Goal: Task Accomplishment & Management: Use online tool/utility

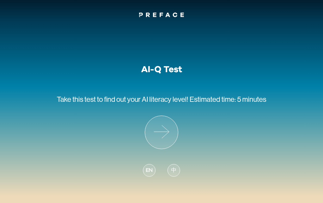
click at [167, 137] on icon at bounding box center [161, 132] width 33 height 33
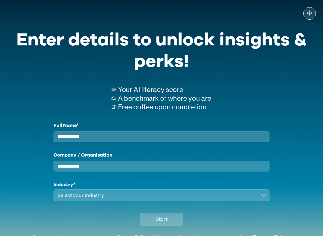
click at [186, 128] on label "Full Name*" at bounding box center [161, 125] width 216 height 7
click at [186, 131] on input "Full Name*" at bounding box center [161, 136] width 216 height 10
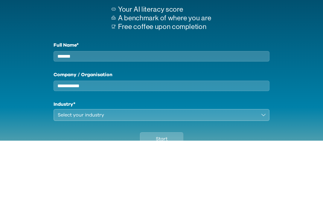
type input "*******"
click at [160, 161] on input "Company / Organisation" at bounding box center [161, 166] width 216 height 10
type input "*******"
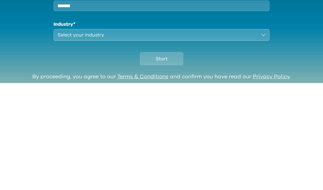
click at [140, 138] on div "Select your industry" at bounding box center [157, 141] width 199 height 7
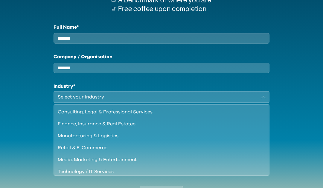
click at [157, 124] on li "Finance, Insurance & Real Estatee" at bounding box center [161, 124] width 215 height 12
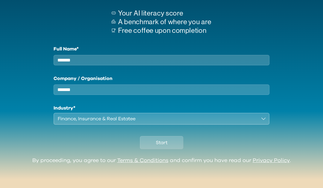
scroll to position [82, 0]
click at [205, 150] on div "Start" at bounding box center [161, 141] width 308 height 33
click at [158, 119] on div "Finance, Insurance & Real Estatee" at bounding box center [157, 118] width 199 height 7
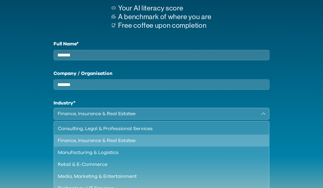
click at [134, 167] on div "Retail & E-Commerce" at bounding box center [158, 164] width 200 height 7
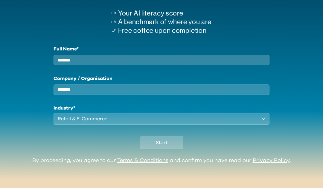
click at [152, 142] on button "Start" at bounding box center [161, 142] width 43 height 13
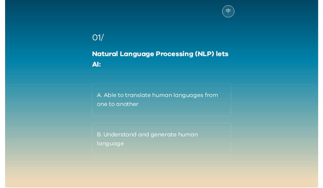
scroll to position [43, 0]
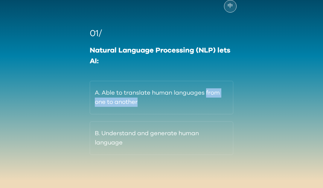
click at [207, 110] on button "A. Able to translate human languages from one to another" at bounding box center [161, 97] width 143 height 33
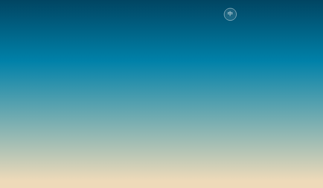
scroll to position [34, 0]
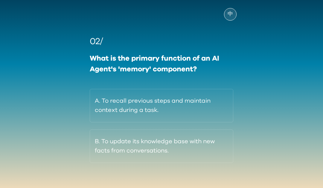
click at [206, 152] on button "B. To update its knowledge base with new facts from conversations." at bounding box center [161, 146] width 143 height 33
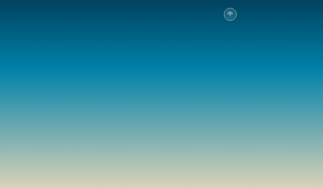
scroll to position [31, 0]
